Goal: Transaction & Acquisition: Purchase product/service

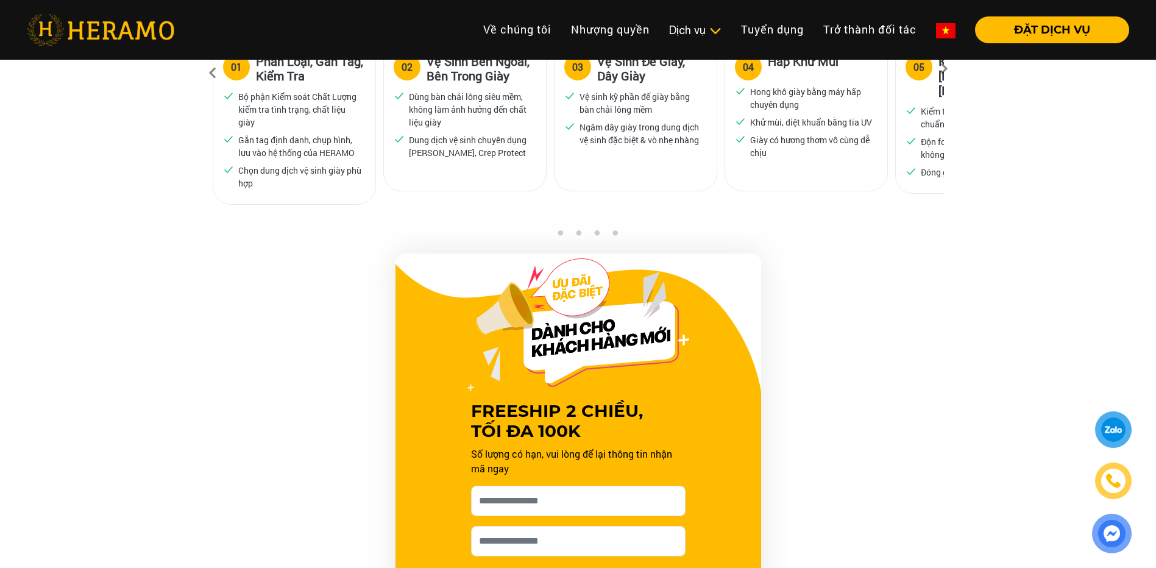
scroll to position [731, 0]
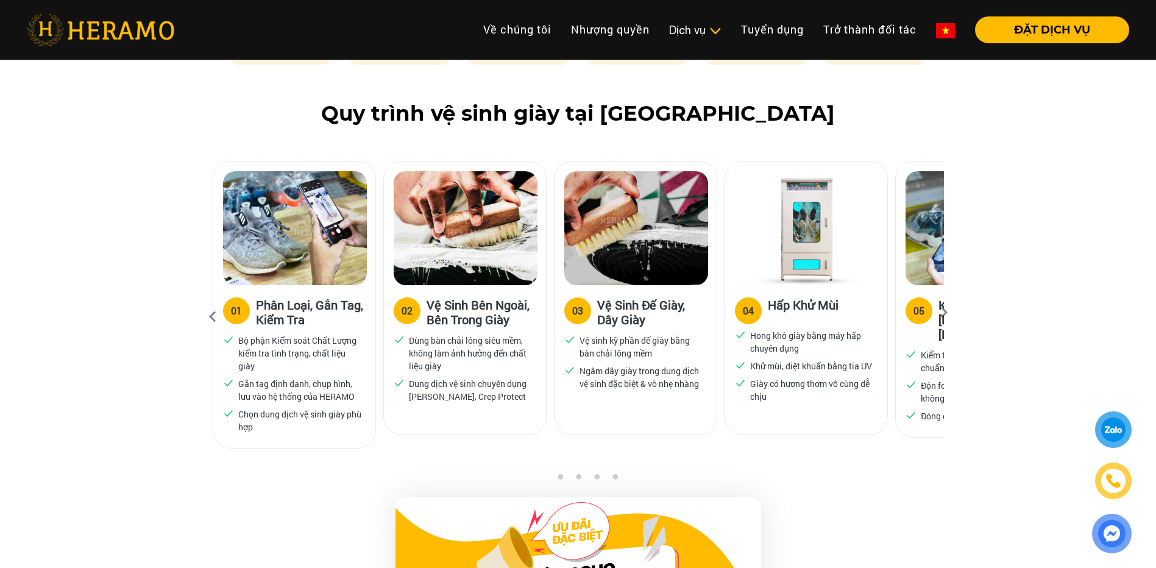
click at [940, 313] on icon at bounding box center [944, 317] width 22 height 8
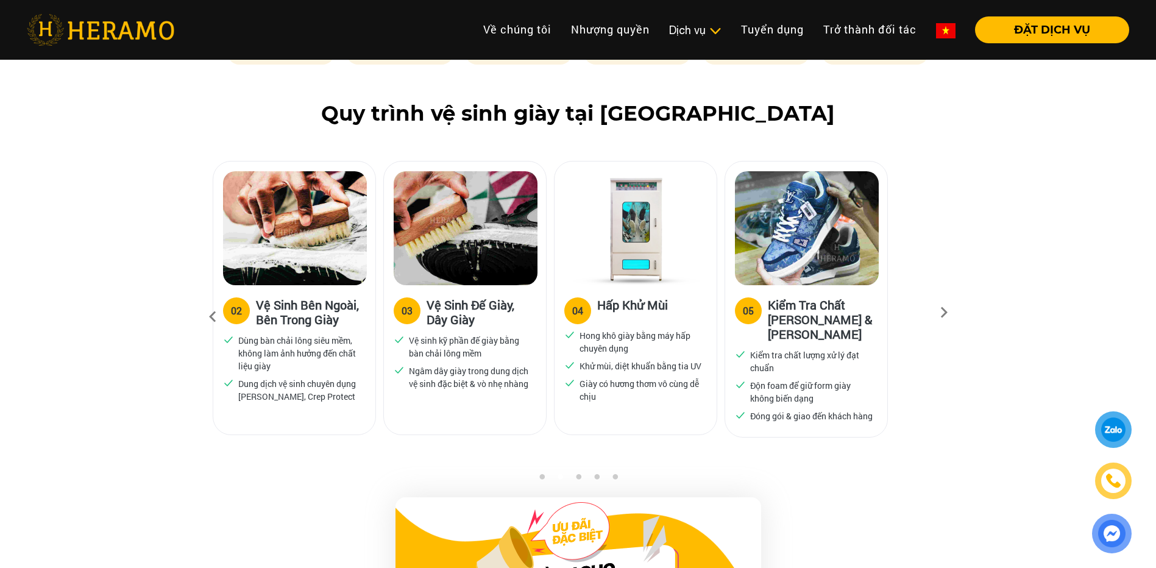
click at [940, 313] on icon at bounding box center [944, 317] width 22 height 8
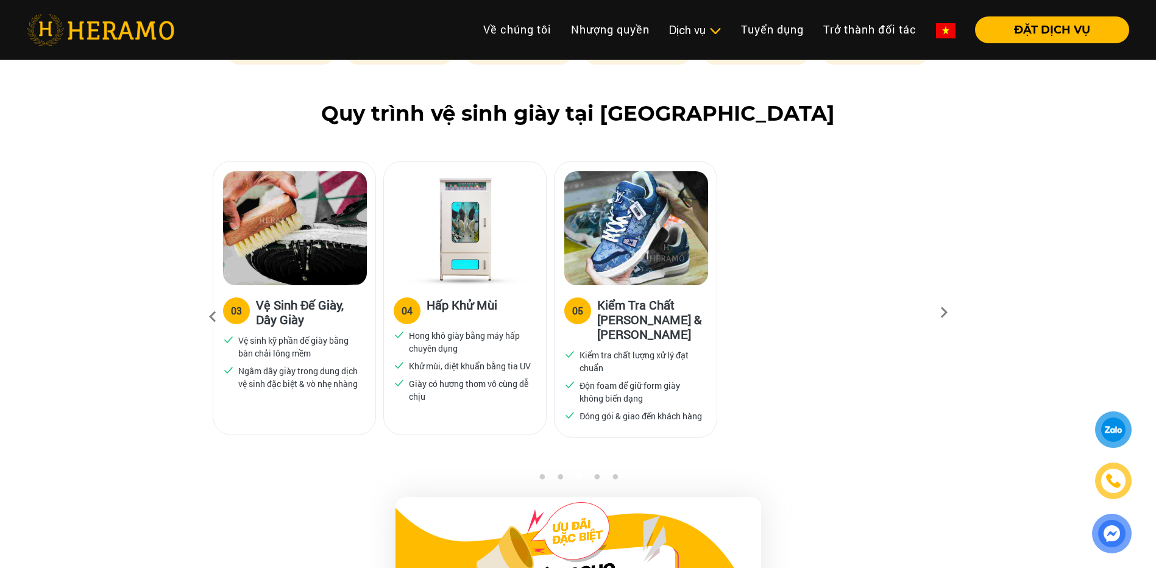
click at [940, 313] on icon at bounding box center [944, 317] width 22 height 8
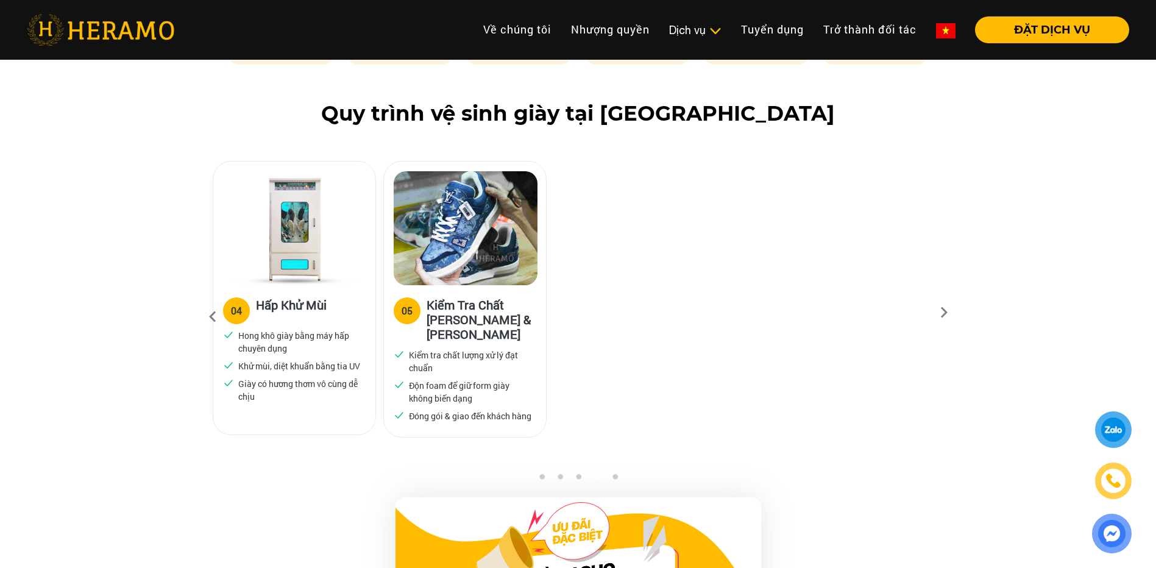
click at [940, 313] on icon at bounding box center [944, 317] width 22 height 8
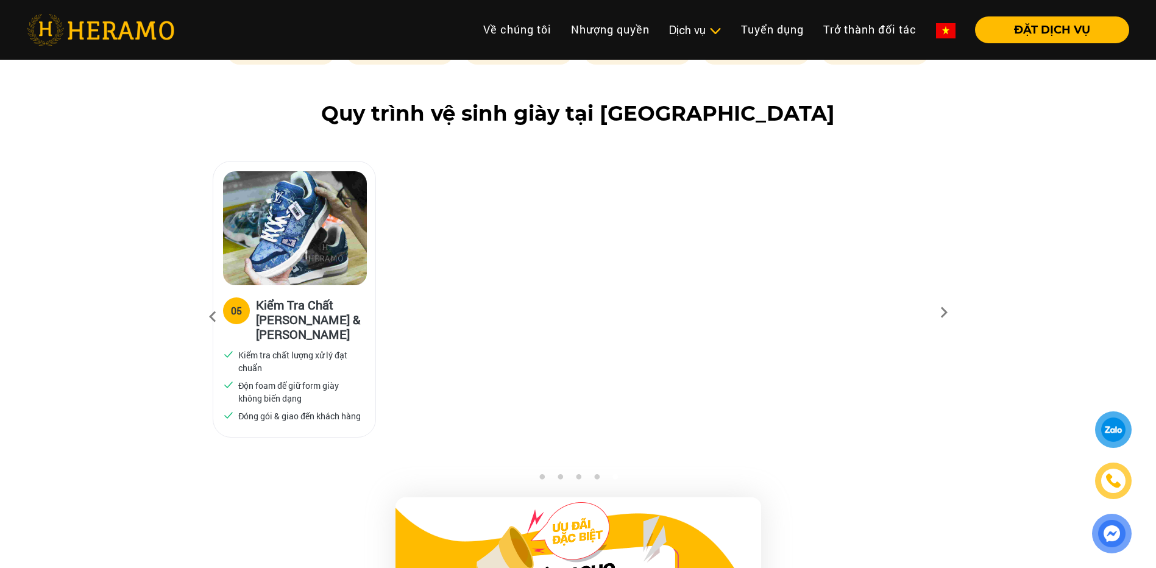
click at [940, 313] on icon at bounding box center [944, 317] width 22 height 8
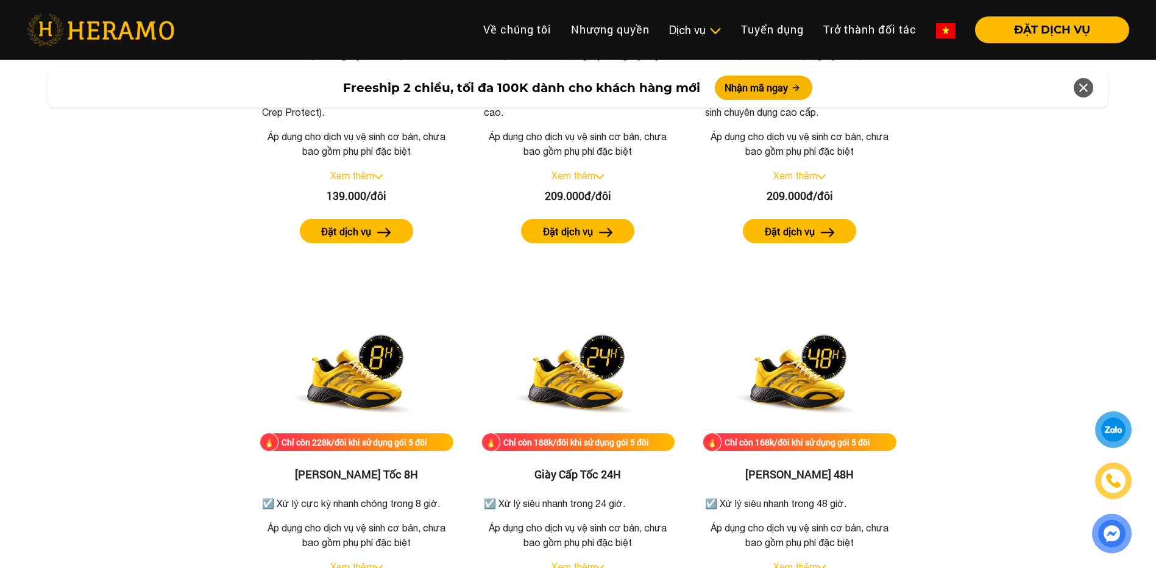
scroll to position [1644, 0]
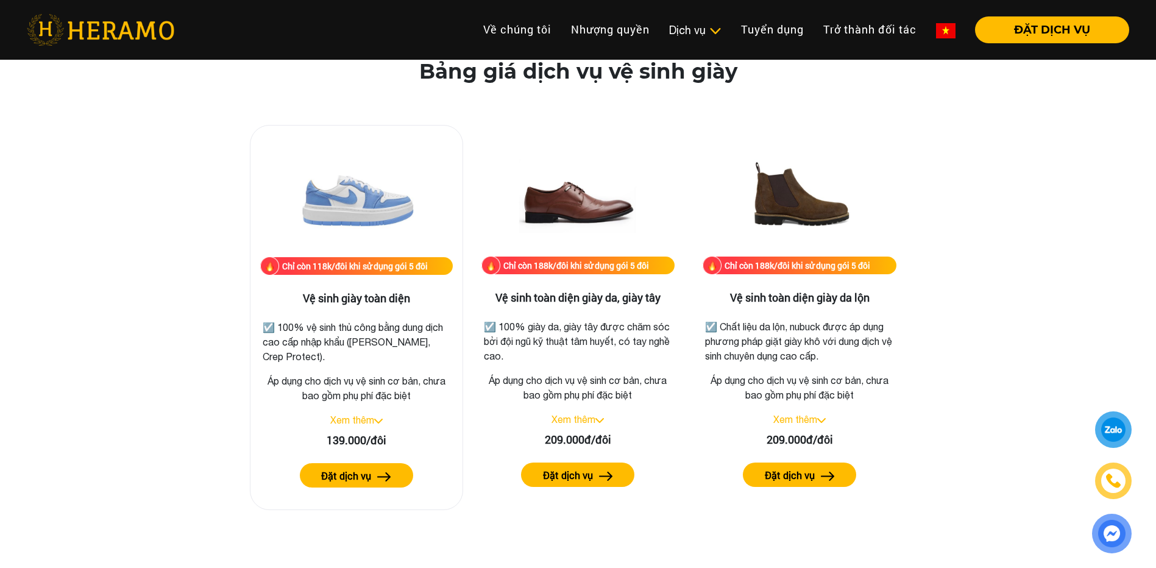
click at [376, 428] on div "Chỉ còn 118k/đôi khi sử dụng gói 5 đôi Vệ sinh giày toàn diện ☑️ 100% vệ sinh t…" at bounding box center [356, 317] width 213 height 385
click at [379, 421] on img at bounding box center [378, 420] width 9 height 5
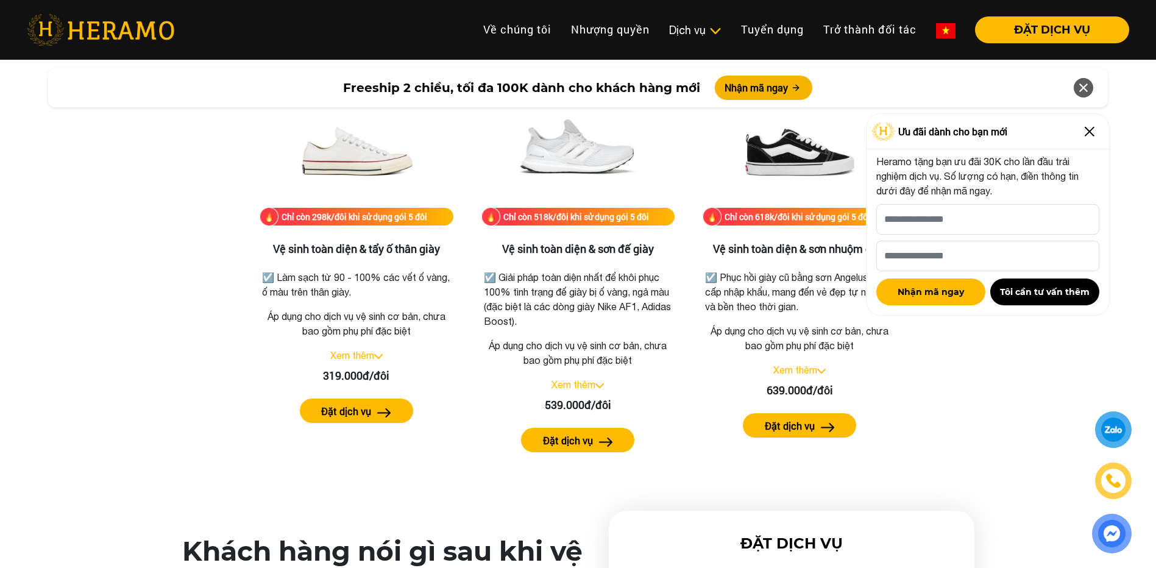
scroll to position [3167, 0]
